Goal: Find specific page/section: Find specific page/section

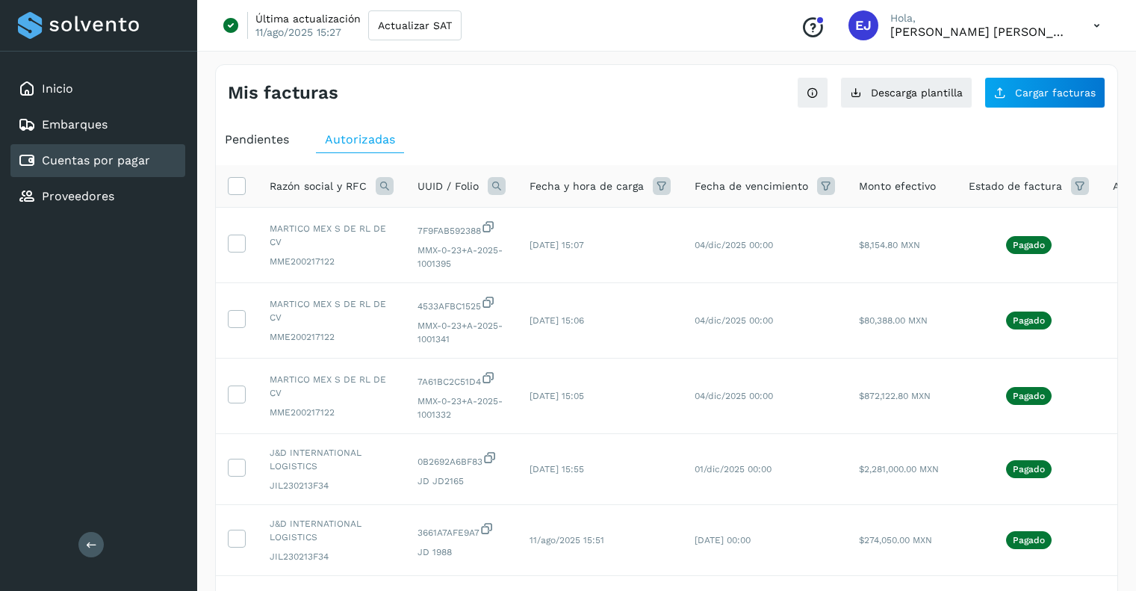
scroll to position [212, 0]
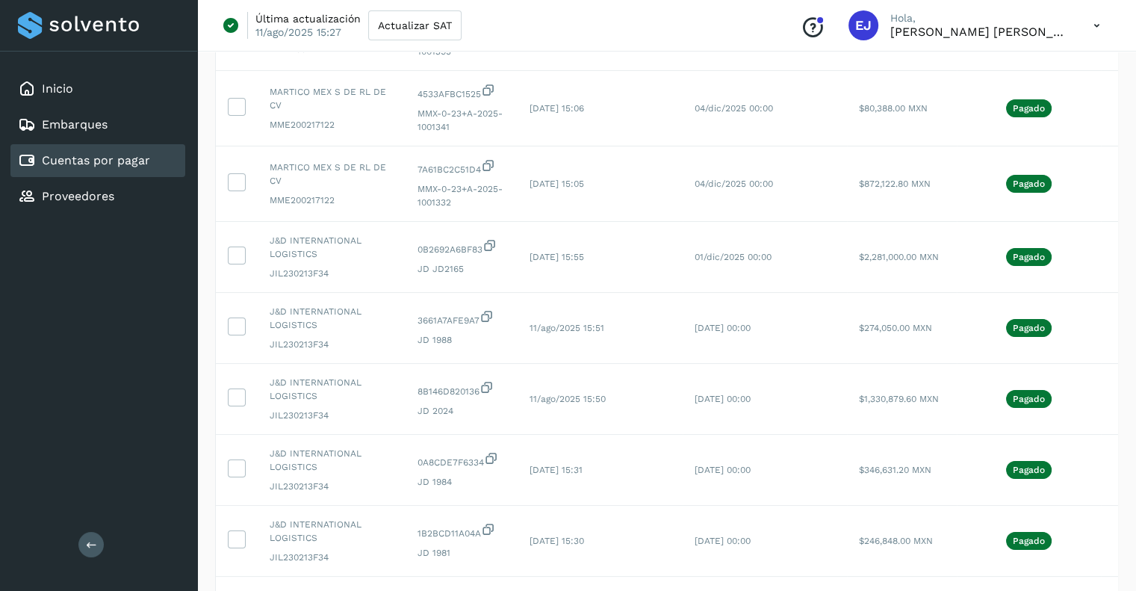
click at [92, 163] on link "Cuentas por pagar" at bounding box center [96, 160] width 108 height 14
click at [104, 193] on link "Proveedores" at bounding box center [78, 196] width 72 height 14
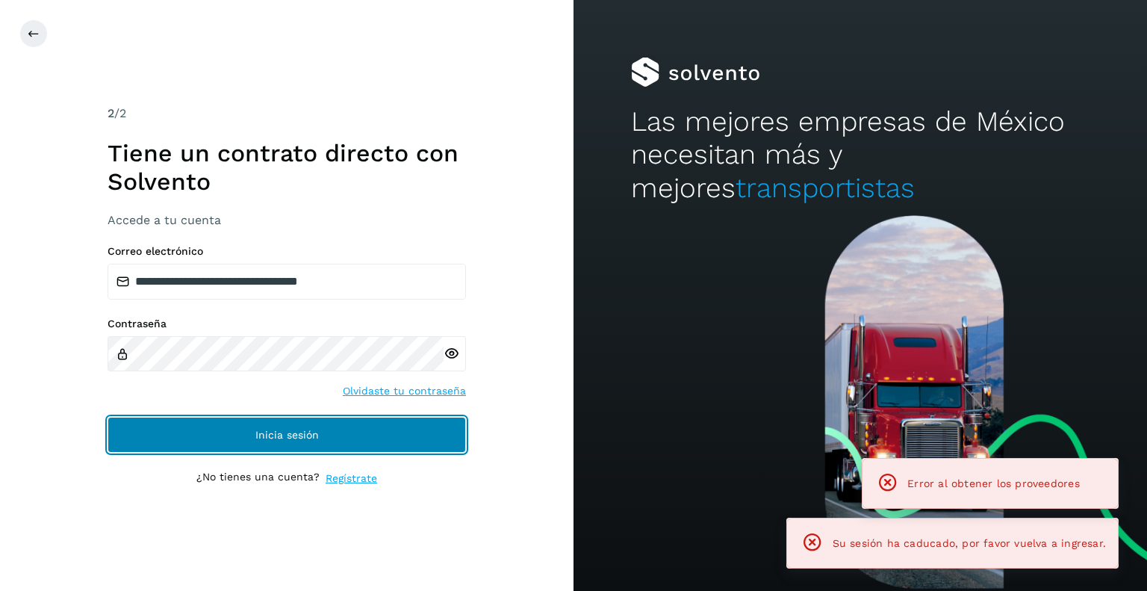
click at [264, 424] on button "Inicia sesión" at bounding box center [287, 435] width 359 height 36
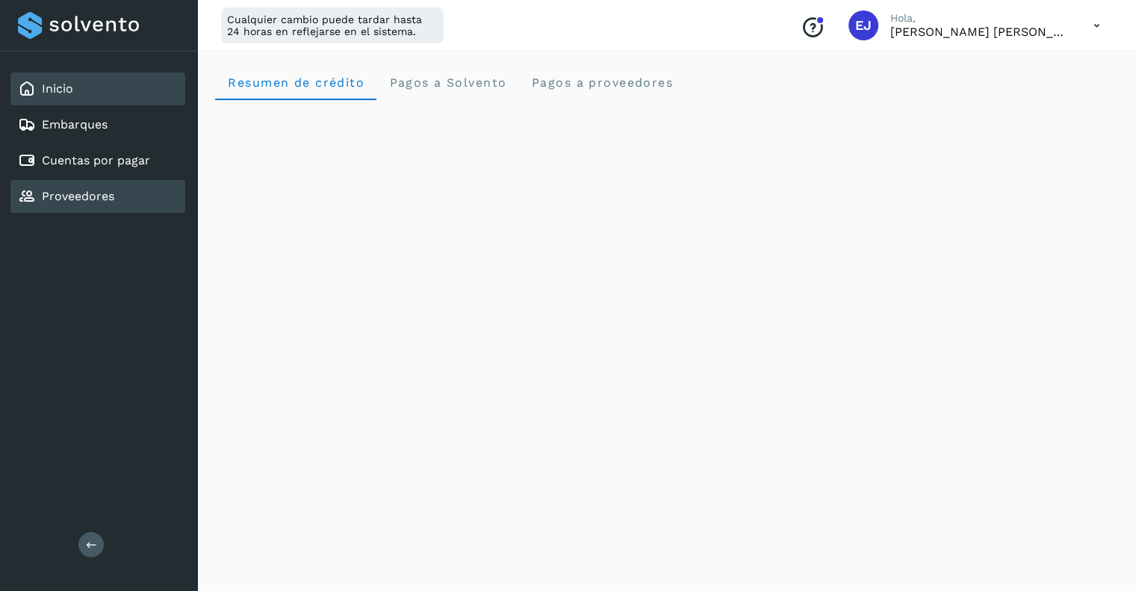
click at [99, 196] on link "Proveedores" at bounding box center [78, 196] width 72 height 14
